Goal: Find specific page/section: Find specific page/section

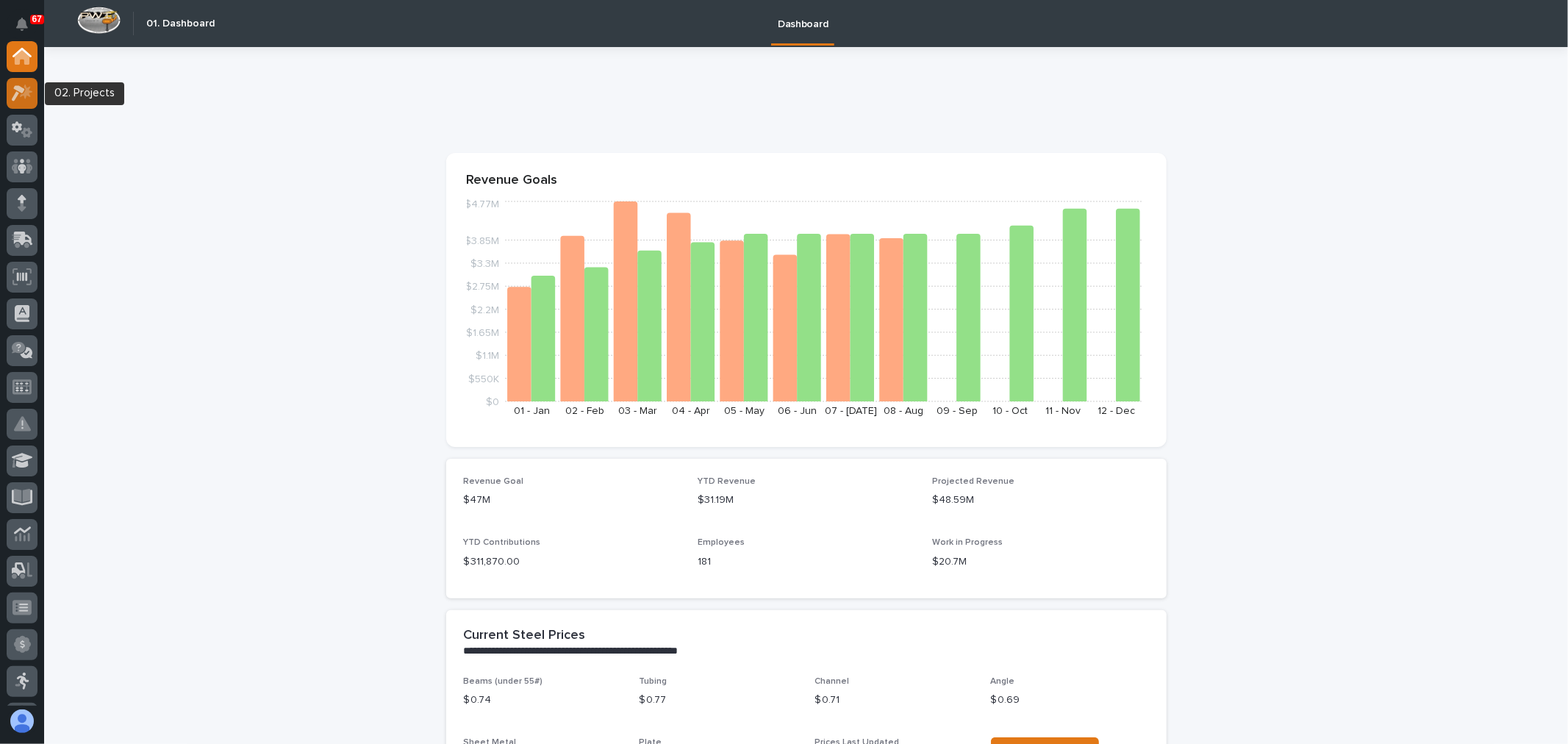
click at [33, 94] on div at bounding box center [22, 93] width 31 height 31
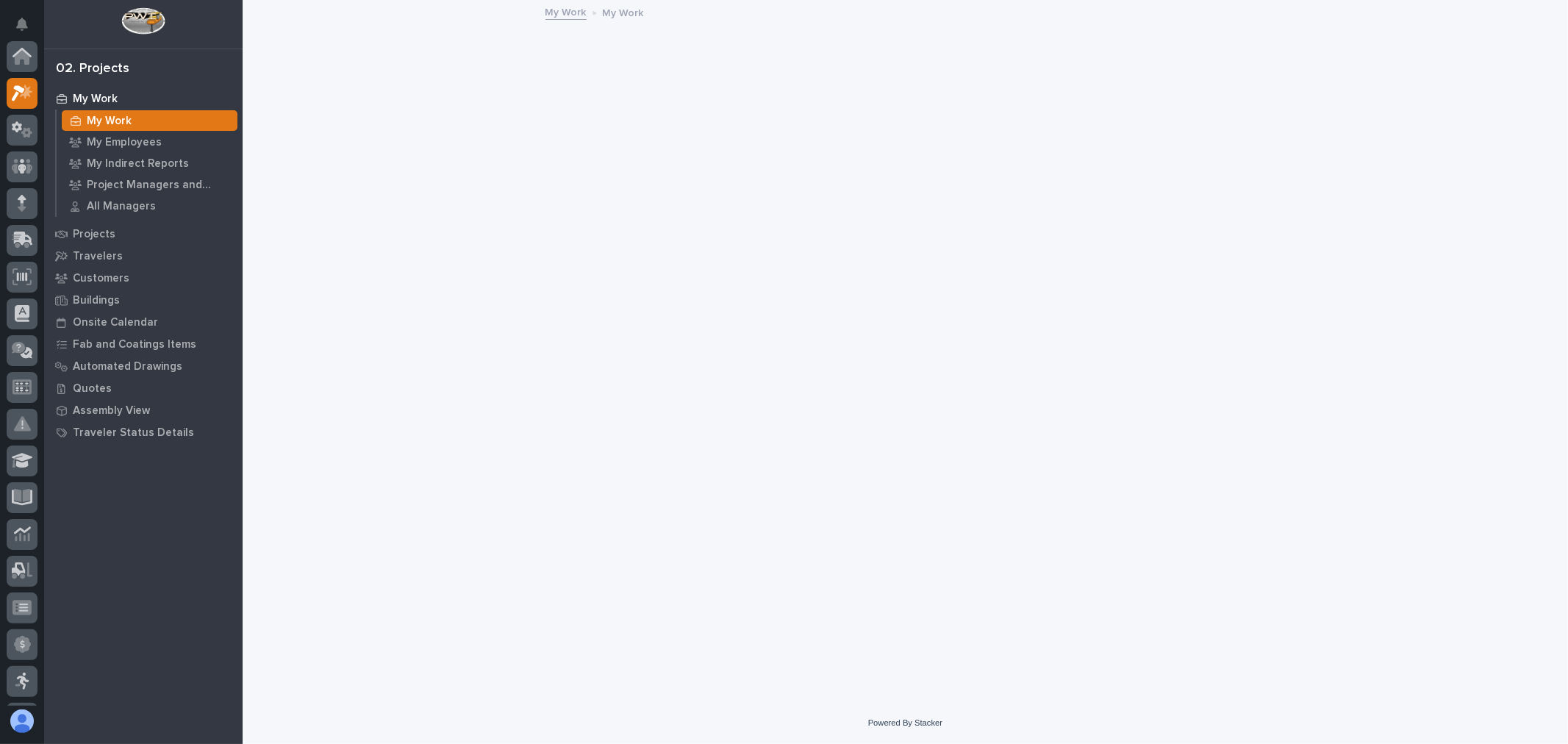
scroll to position [37, 0]
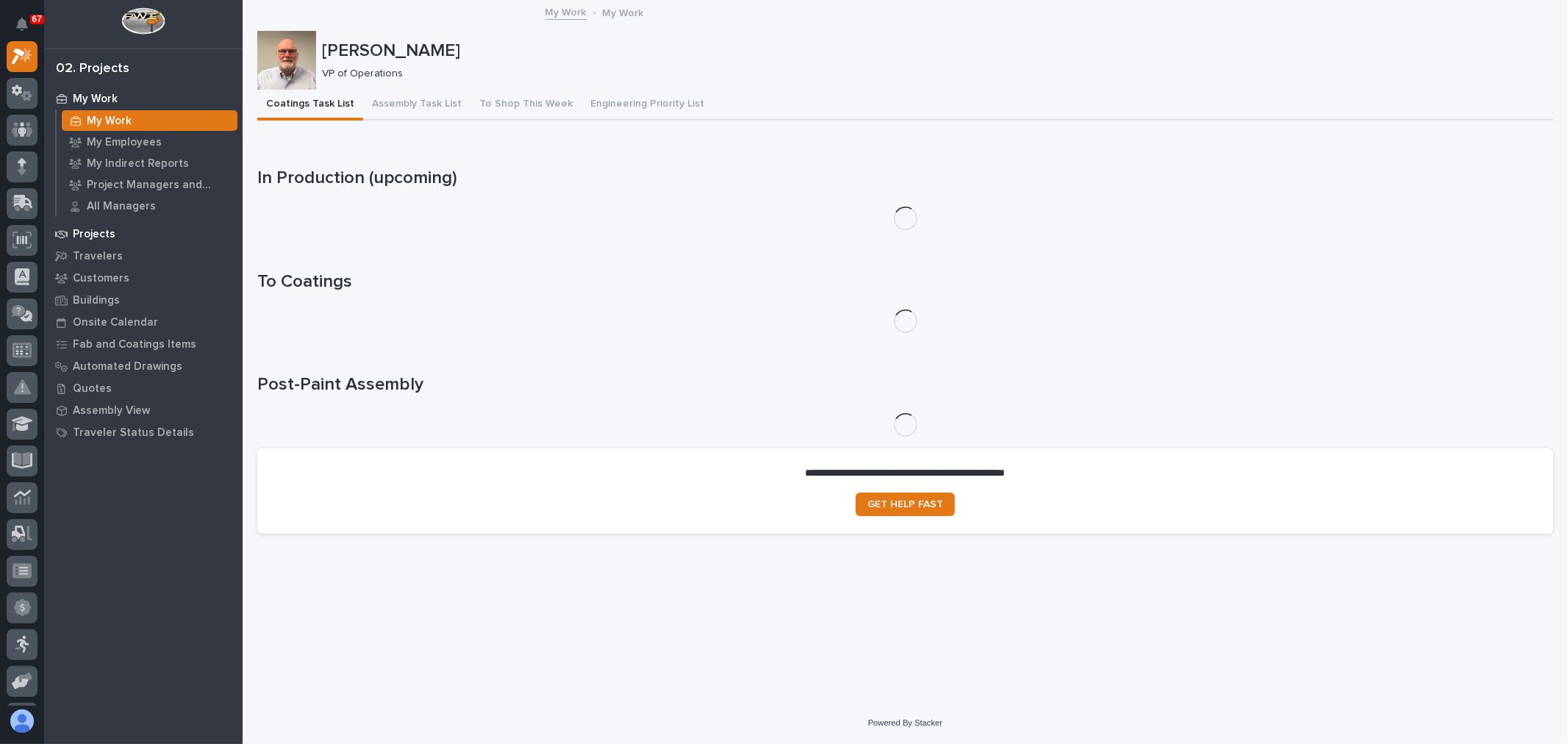
click at [74, 224] on div "Projects" at bounding box center [144, 233] width 191 height 21
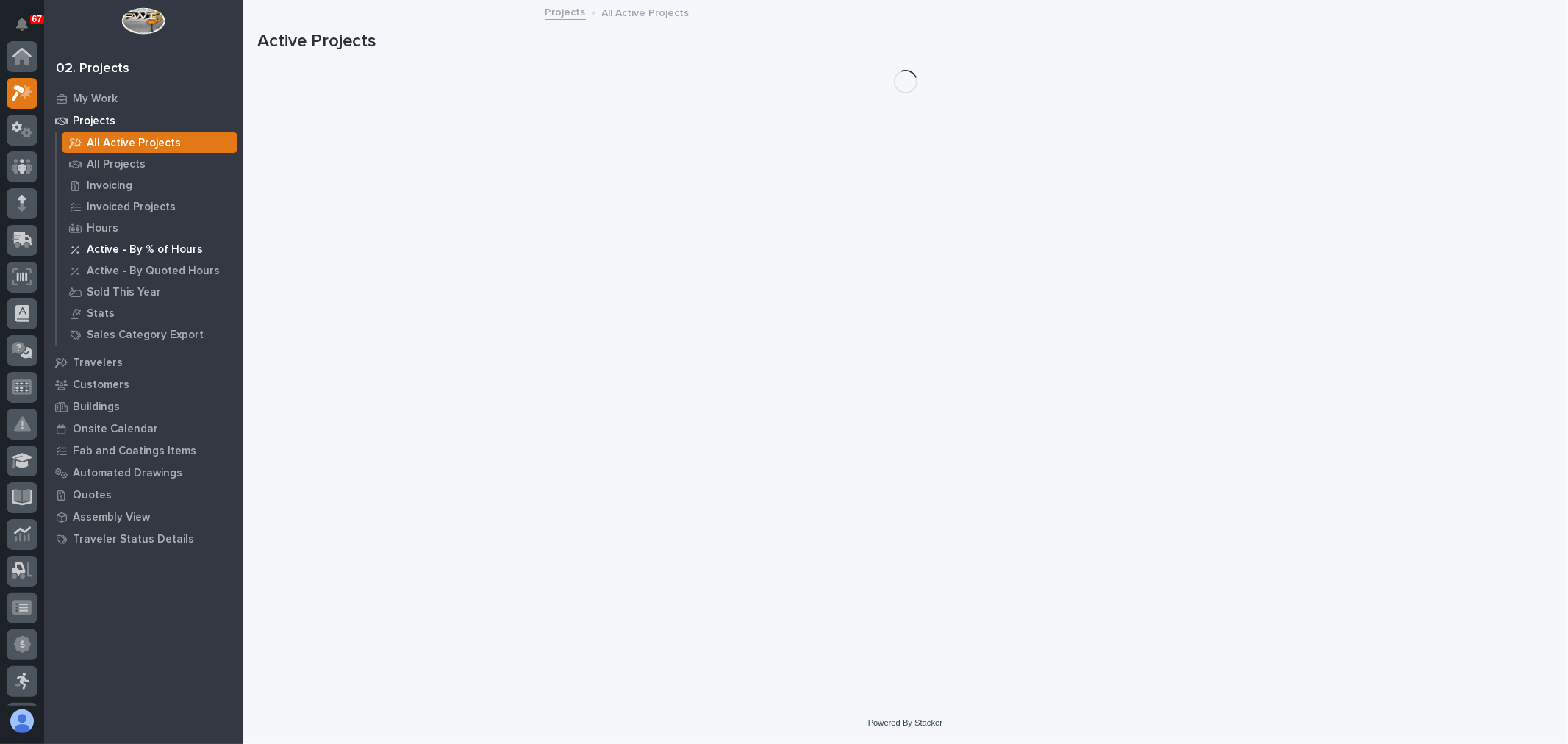
scroll to position [37, 0]
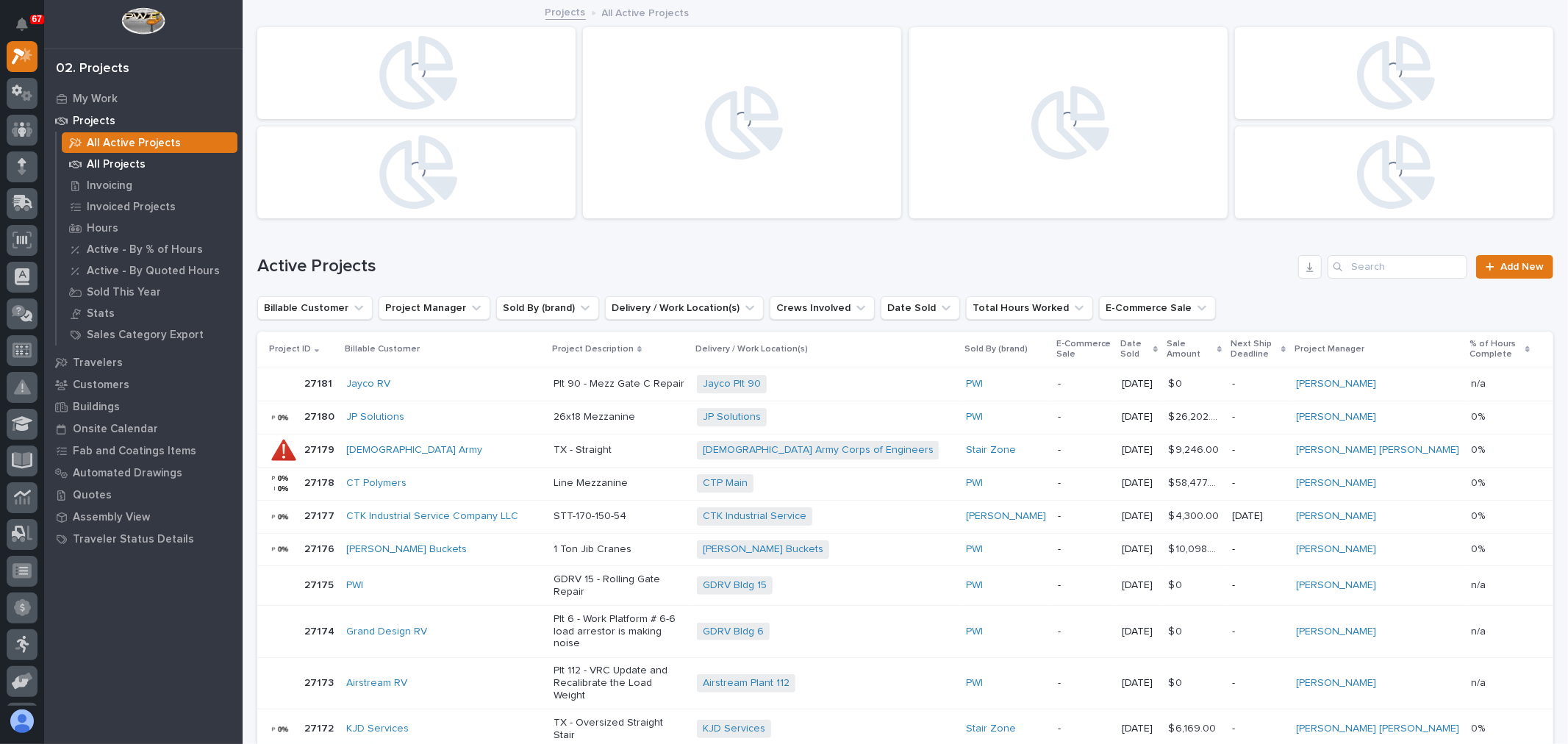
click at [119, 163] on p "All Projects" at bounding box center [116, 165] width 59 height 13
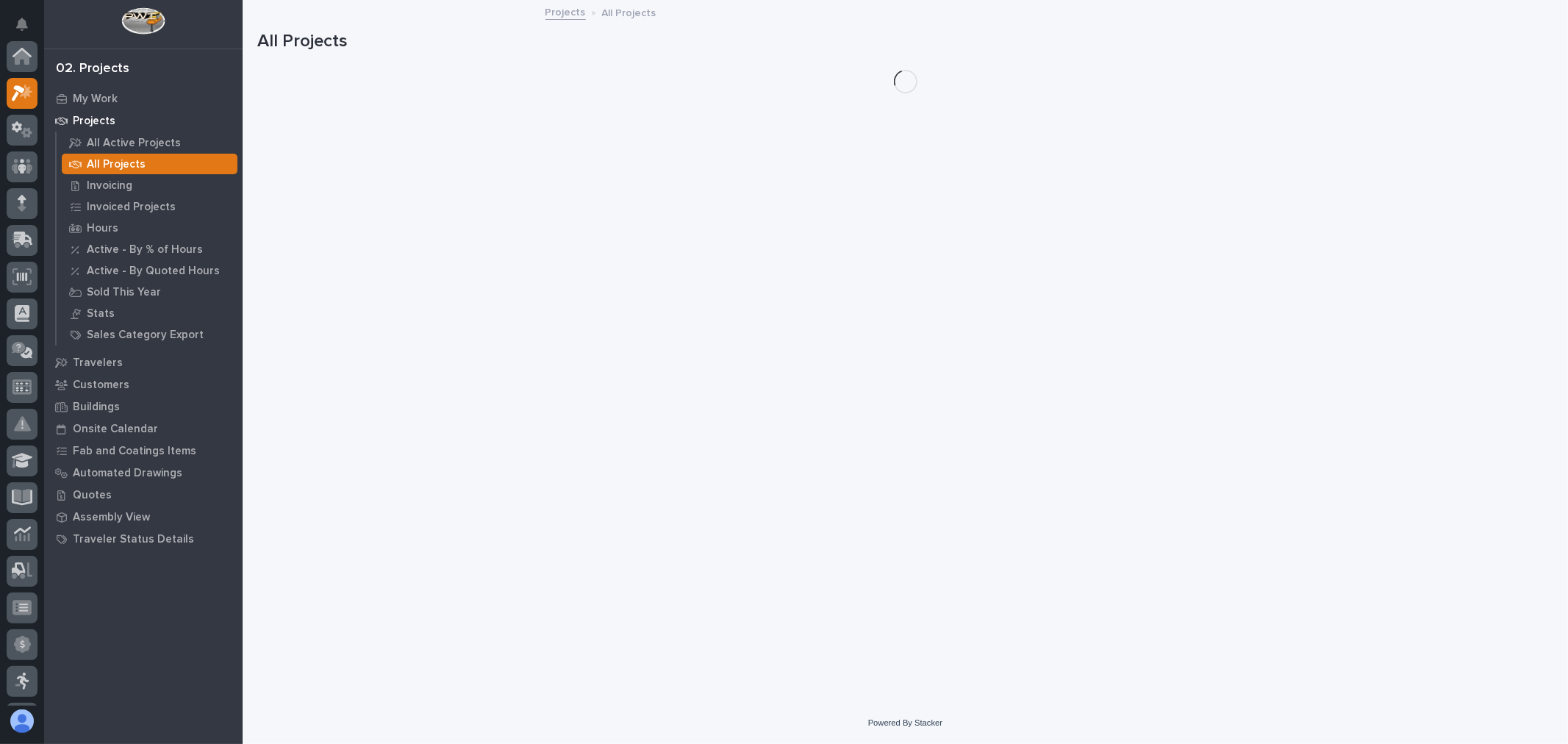
scroll to position [37, 0]
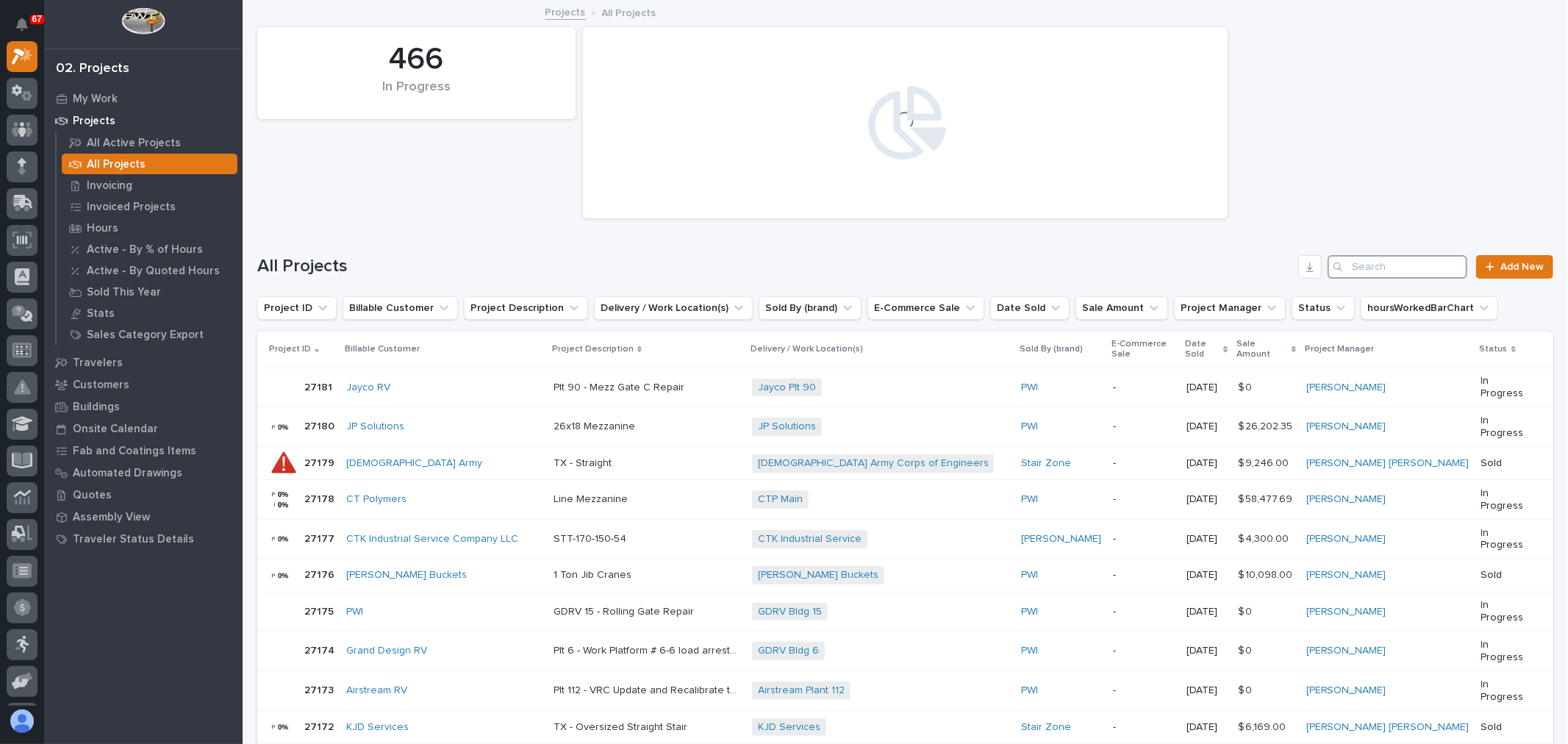
click at [1358, 266] on input "Search" at bounding box center [1398, 267] width 139 height 24
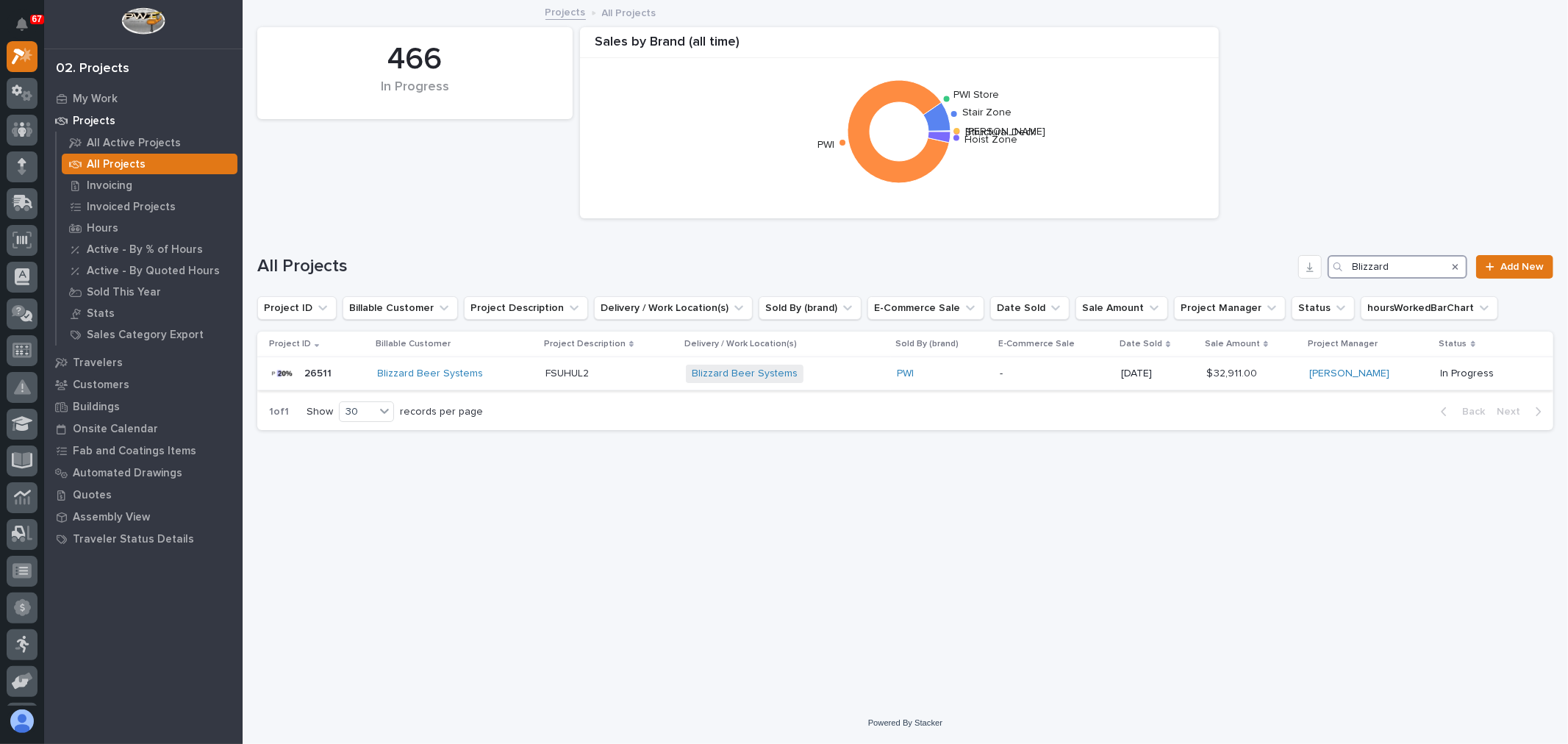
type input "Blizzard"
click at [645, 376] on p at bounding box center [610, 374] width 129 height 13
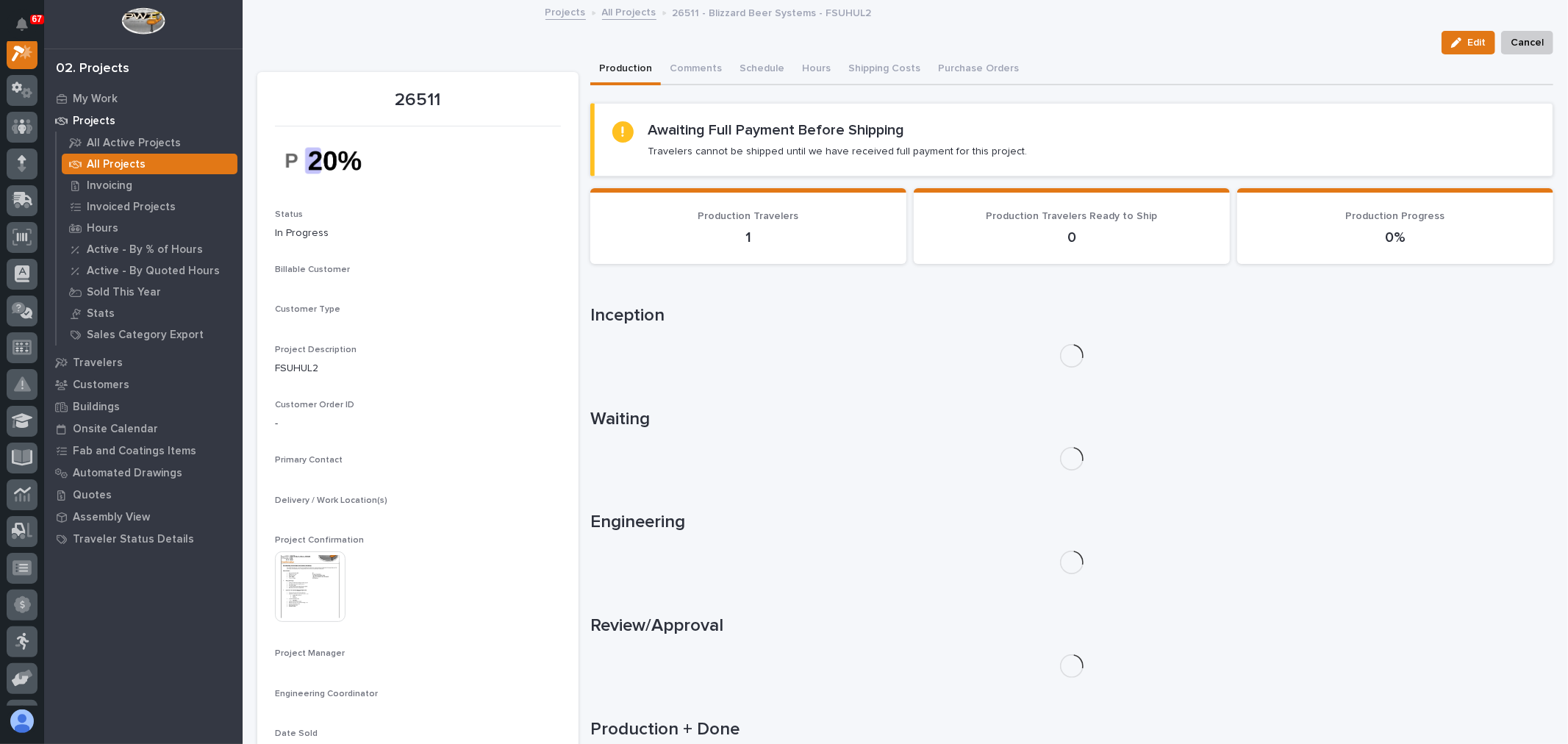
scroll to position [37, 0]
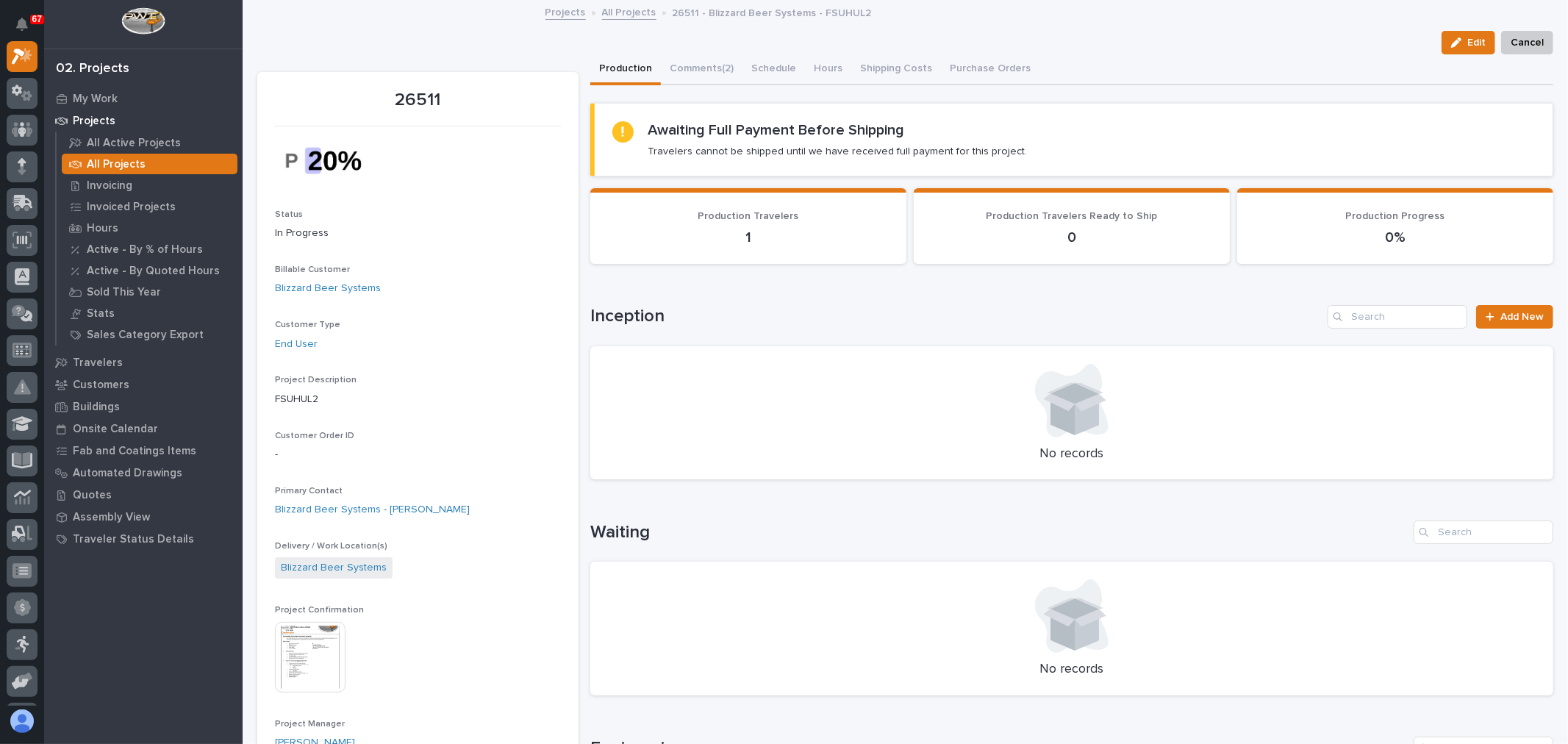
click at [332, 660] on img at bounding box center [311, 658] width 71 height 71
